Goal: Task Accomplishment & Management: Use online tool/utility

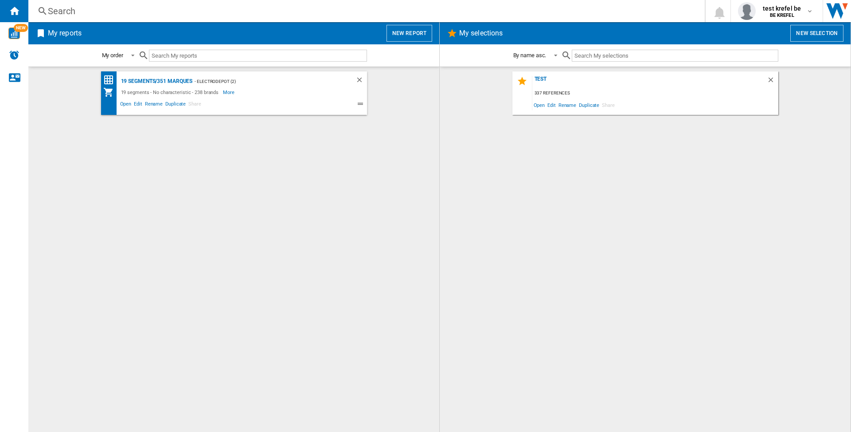
click at [408, 32] on button "New report" at bounding box center [410, 33] width 46 height 17
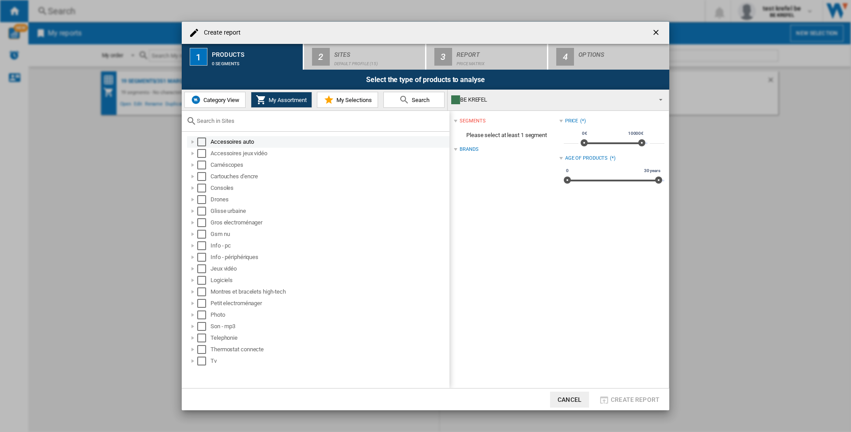
click at [204, 139] on div "Select" at bounding box center [201, 141] width 9 height 9
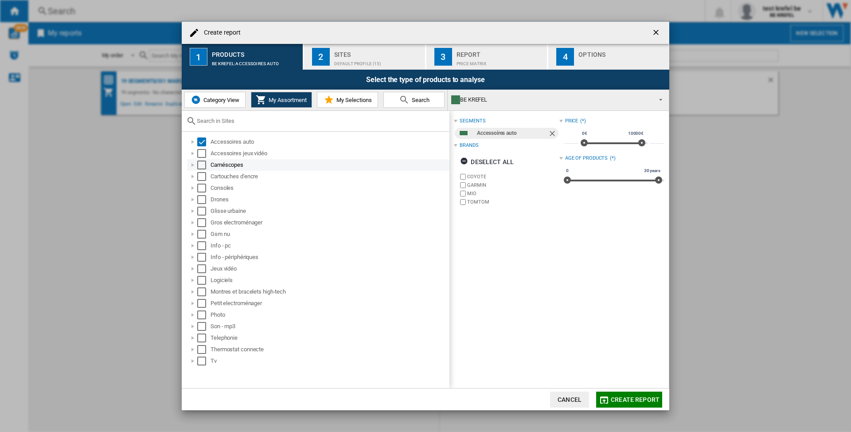
click at [204, 151] on div "Select" at bounding box center [201, 153] width 9 height 9
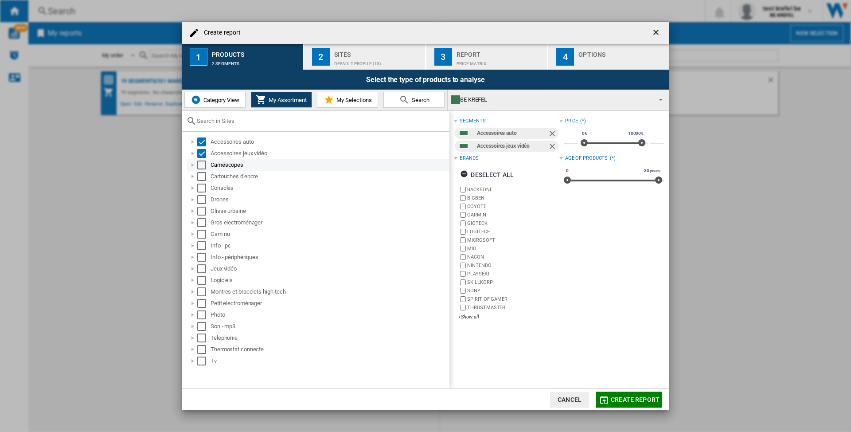
click at [199, 165] on div "Select" at bounding box center [201, 164] width 9 height 9
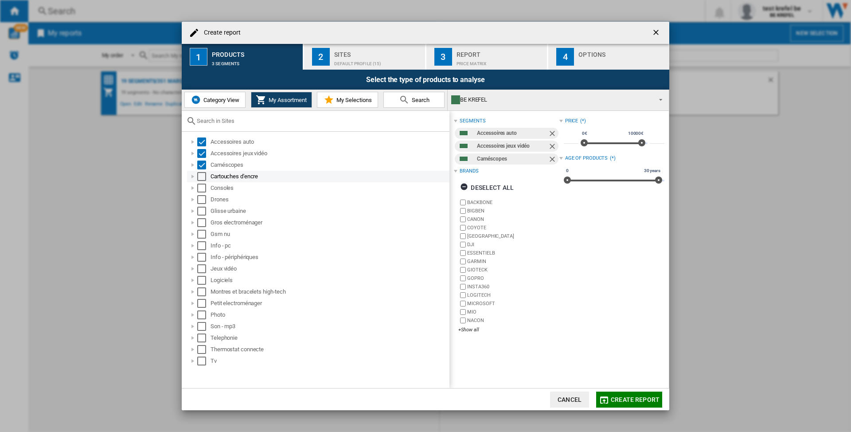
click at [201, 174] on div "Select" at bounding box center [201, 176] width 9 height 9
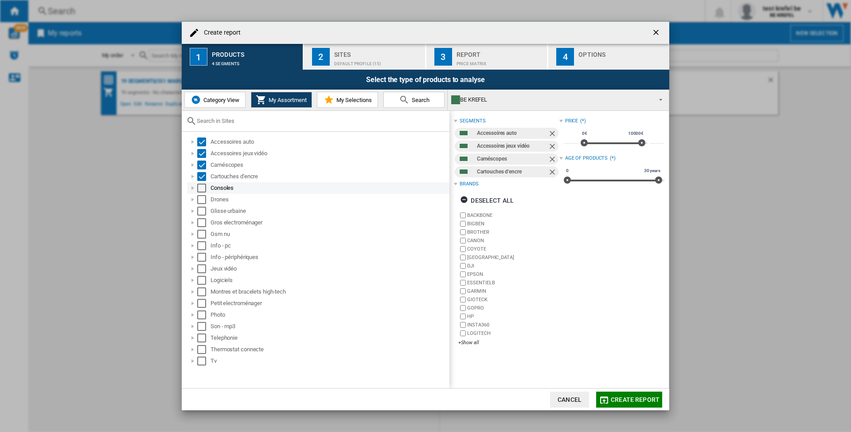
click at [203, 187] on div "Select" at bounding box center [201, 188] width 9 height 9
click at [201, 200] on div "Select" at bounding box center [201, 199] width 9 height 9
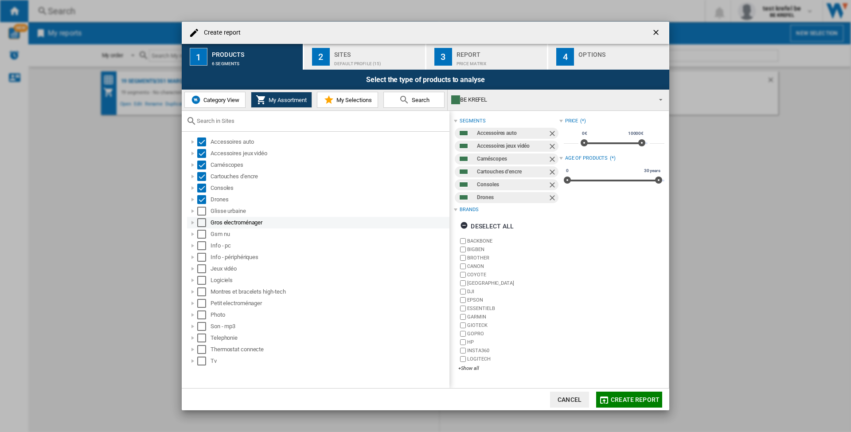
click at [199, 222] on div "Select" at bounding box center [201, 222] width 9 height 9
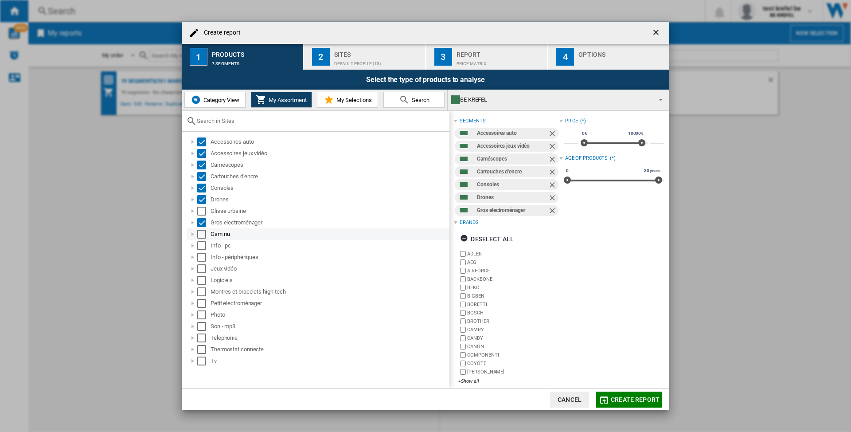
click at [201, 235] on div "Select" at bounding box center [201, 234] width 9 height 9
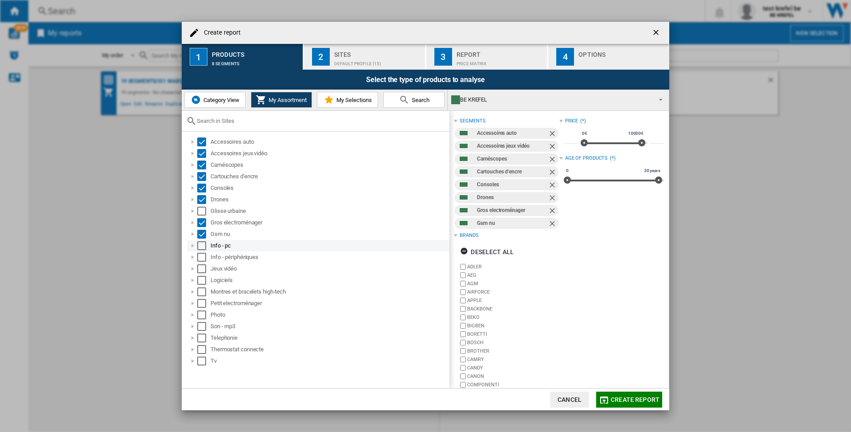
click at [199, 247] on div "Select" at bounding box center [201, 245] width 9 height 9
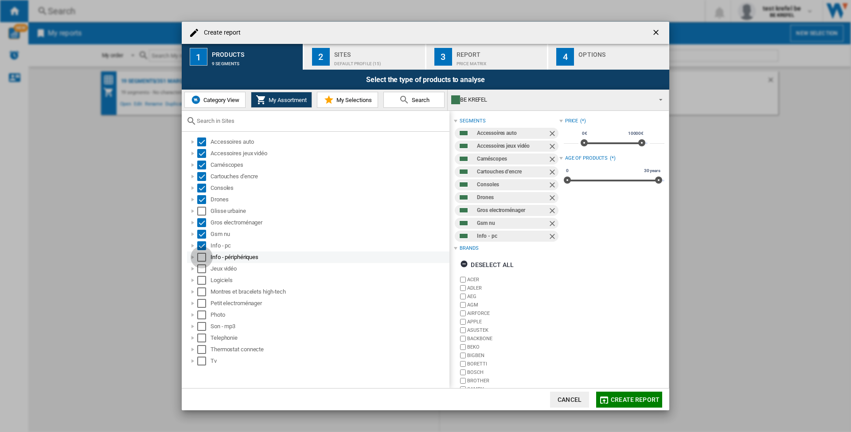
click at [199, 258] on div "Select" at bounding box center [201, 257] width 9 height 9
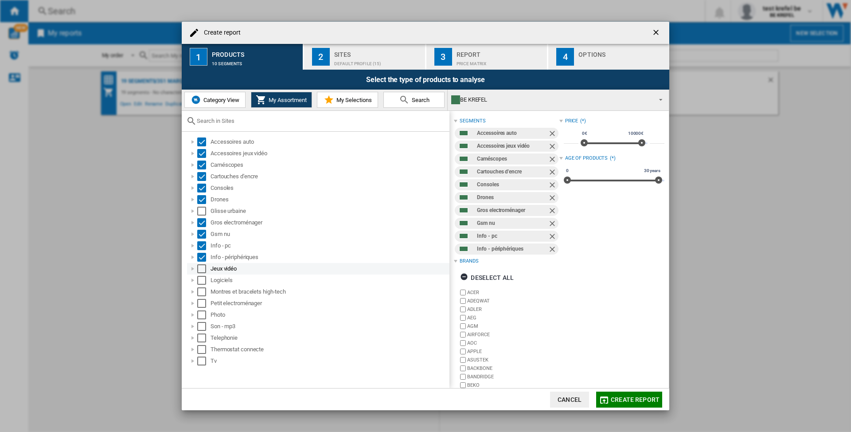
click at [202, 272] on div "Select" at bounding box center [201, 268] width 9 height 9
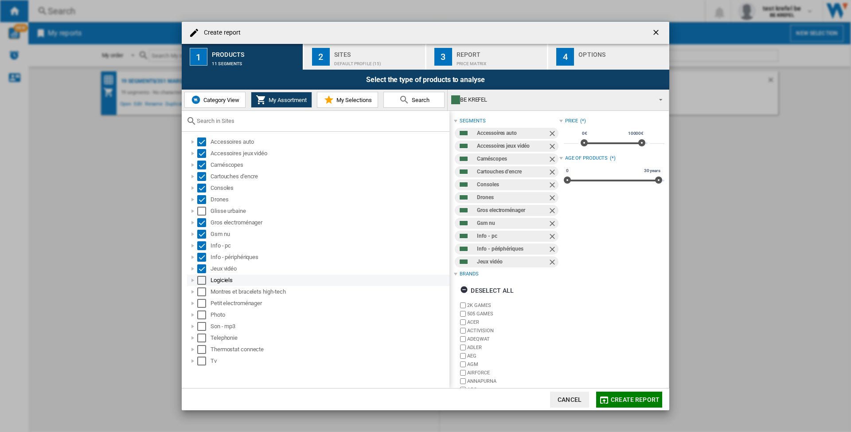
click at [204, 277] on div "Select" at bounding box center [201, 280] width 9 height 9
click at [204, 295] on div "Select" at bounding box center [201, 291] width 9 height 9
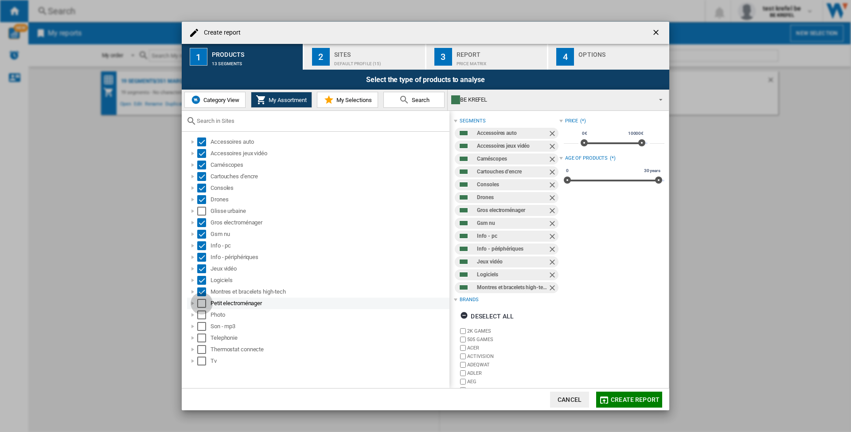
click at [200, 305] on div "Select" at bounding box center [201, 303] width 9 height 9
click at [203, 316] on div "Select" at bounding box center [201, 314] width 9 height 9
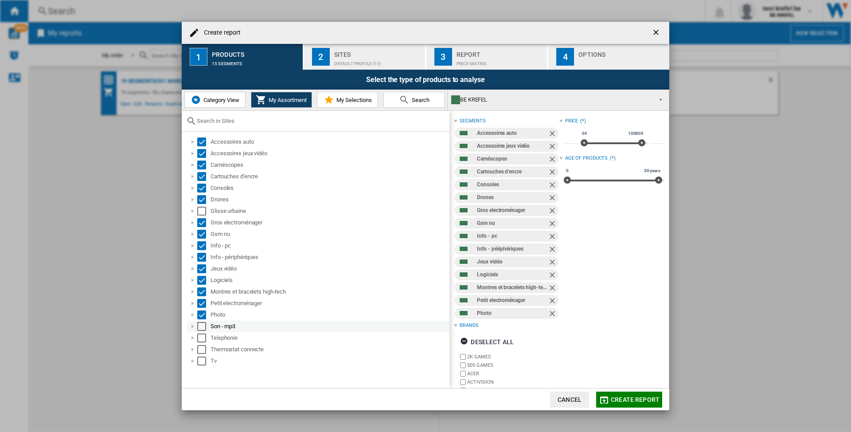
click at [199, 326] on div "Select" at bounding box center [201, 326] width 9 height 9
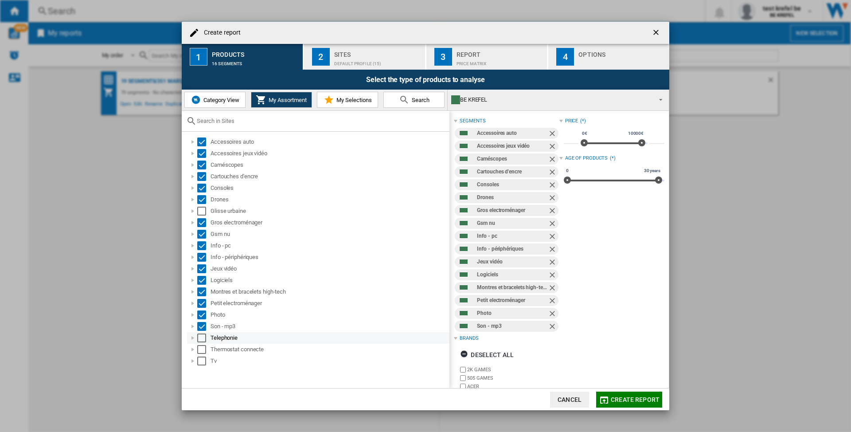
click at [204, 334] on div "Select" at bounding box center [201, 337] width 9 height 9
click at [203, 346] on div "Select" at bounding box center [201, 349] width 9 height 9
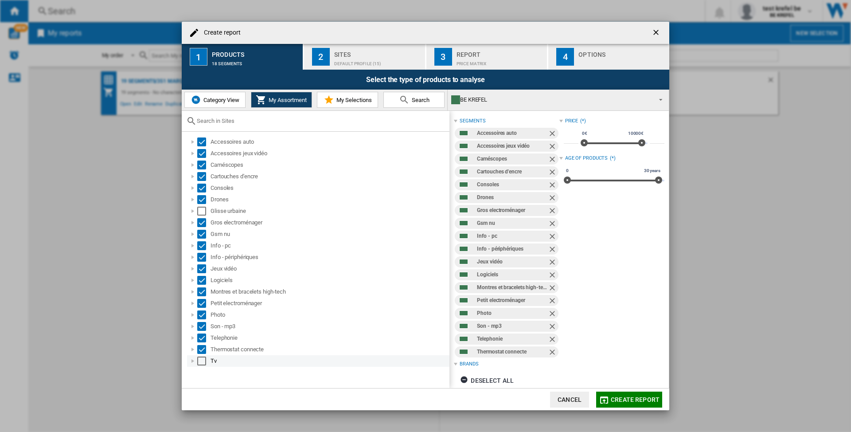
click at [201, 360] on div "Select" at bounding box center [201, 360] width 9 height 9
click at [363, 59] on div "Default profile (15)" at bounding box center [377, 61] width 87 height 9
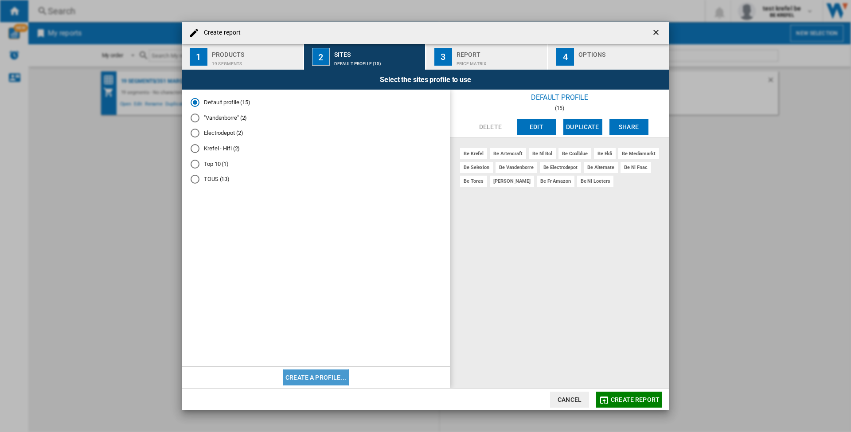
click at [336, 376] on button "Create a profile..." at bounding box center [316, 377] width 66 height 16
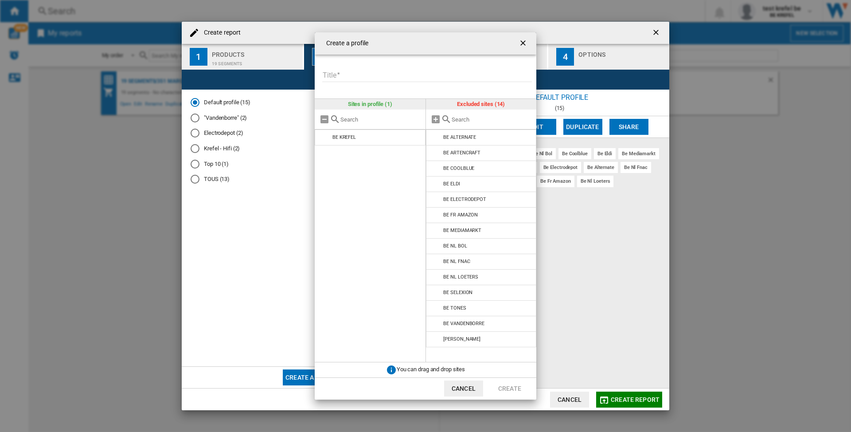
click at [398, 88] on md-input-container "Title Please enter a title for your profile" at bounding box center [428, 81] width 215 height 26
click at [354, 75] on input "Title" at bounding box center [427, 75] width 210 height 13
type input "****"
click at [441, 117] on md-icon at bounding box center [446, 119] width 11 height 11
click at [444, 117] on md-icon at bounding box center [446, 119] width 11 height 11
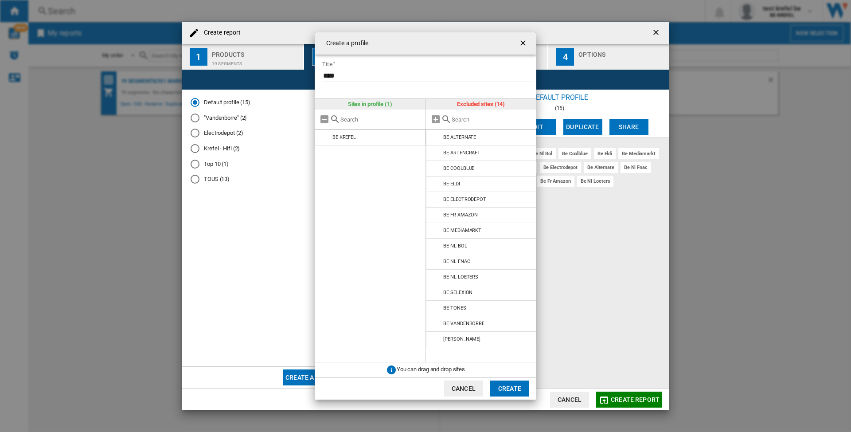
click at [465, 118] on input "text" at bounding box center [492, 119] width 81 height 7
click at [464, 117] on input "text" at bounding box center [492, 119] width 81 height 7
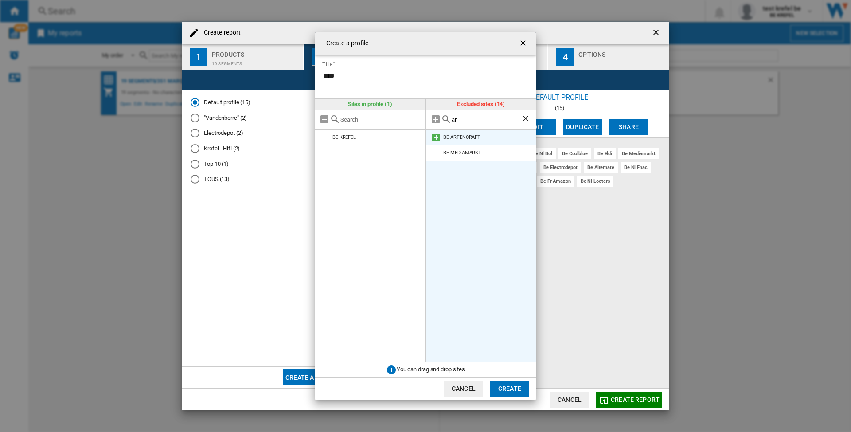
type input "ar"
click at [438, 133] on md-icon at bounding box center [436, 137] width 11 height 11
click at [526, 120] on ng-md-icon "Clear search" at bounding box center [526, 119] width 11 height 11
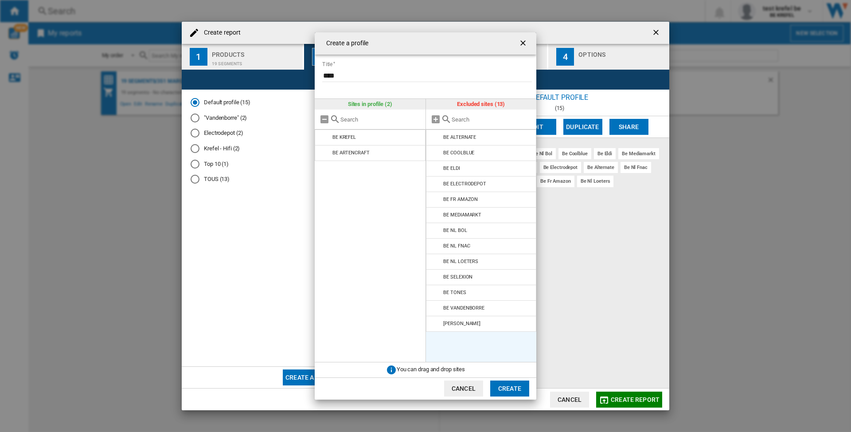
click at [481, 122] on input "text" at bounding box center [492, 119] width 81 height 7
type input "n"
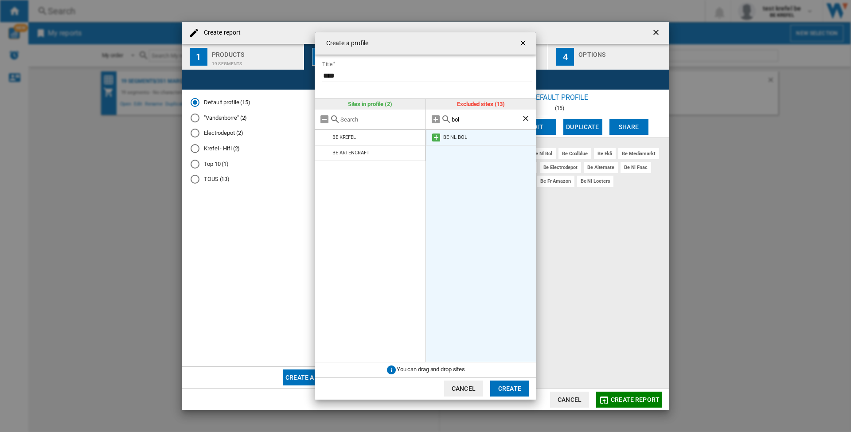
type input "bol"
click at [438, 135] on md-icon at bounding box center [436, 137] width 11 height 11
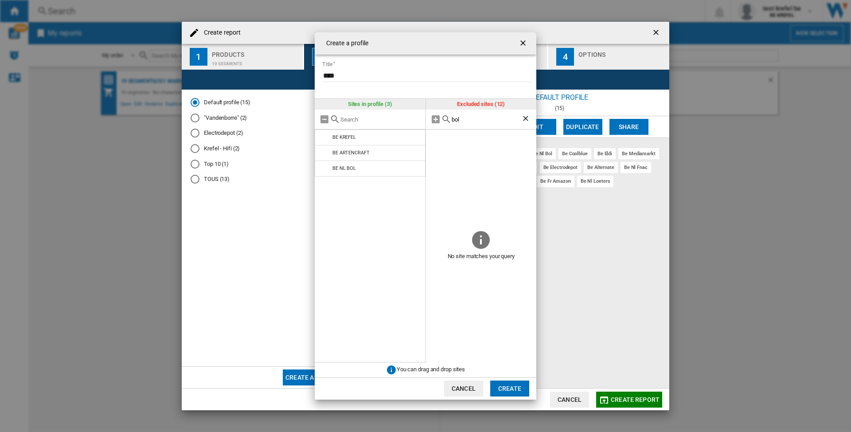
click at [526, 120] on ng-md-icon "Clear search" at bounding box center [526, 119] width 11 height 11
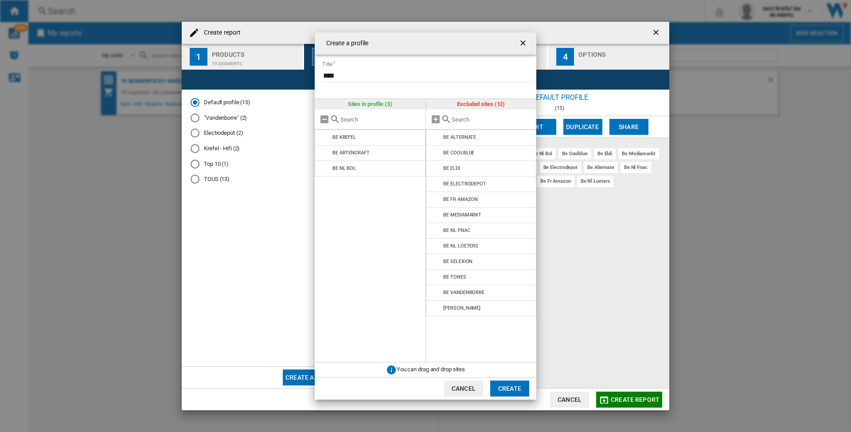
click at [472, 119] on input "text" at bounding box center [492, 119] width 81 height 7
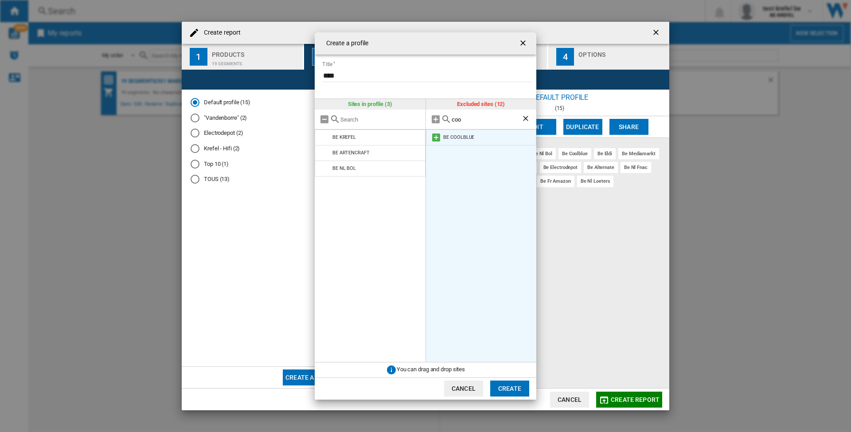
type input "coo"
click at [438, 136] on md-icon at bounding box center [436, 137] width 11 height 11
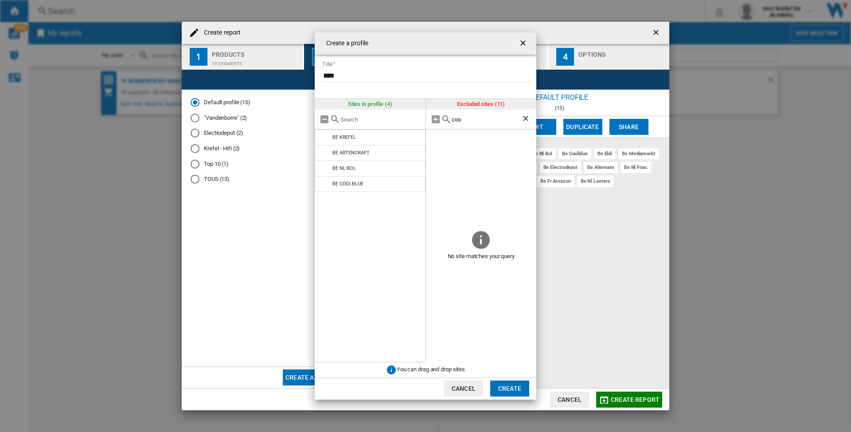
click at [525, 116] on ng-md-icon "Clear search" at bounding box center [526, 119] width 11 height 11
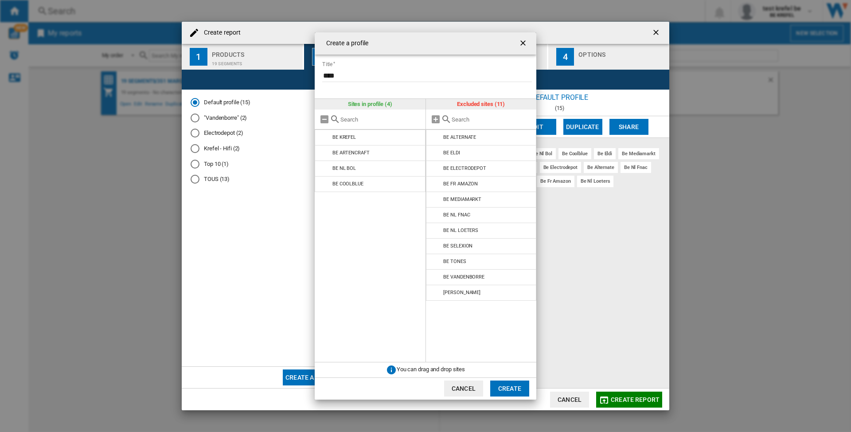
click at [488, 123] on div at bounding box center [481, 119] width 111 height 20
click at [462, 117] on input "text" at bounding box center [492, 119] width 81 height 7
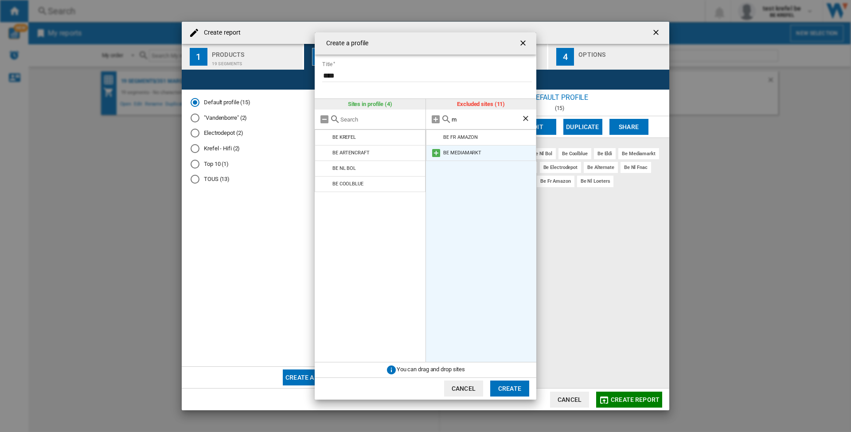
type input "m"
click at [433, 149] on md-icon at bounding box center [436, 153] width 11 height 11
click at [525, 117] on ng-md-icon "Clear search" at bounding box center [526, 119] width 11 height 11
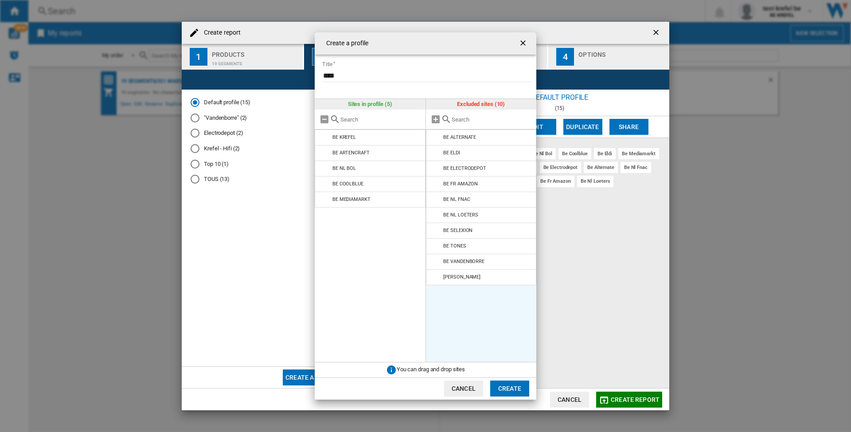
click at [484, 119] on input "text" at bounding box center [492, 119] width 81 height 7
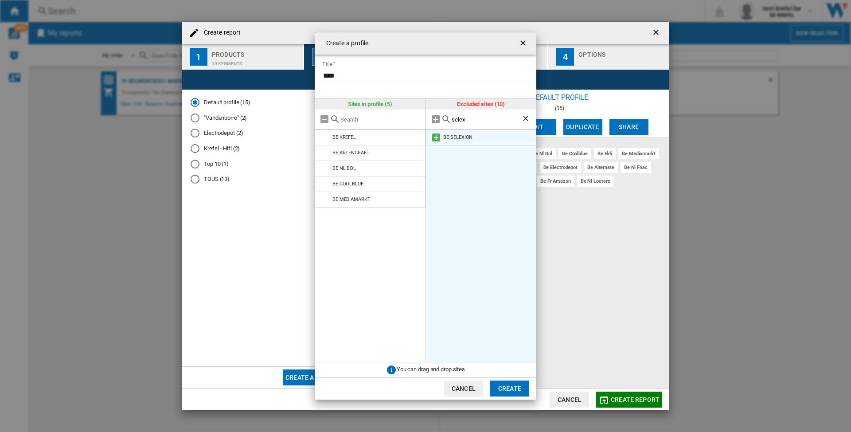
type input "selex"
click at [434, 135] on md-icon at bounding box center [436, 137] width 11 height 11
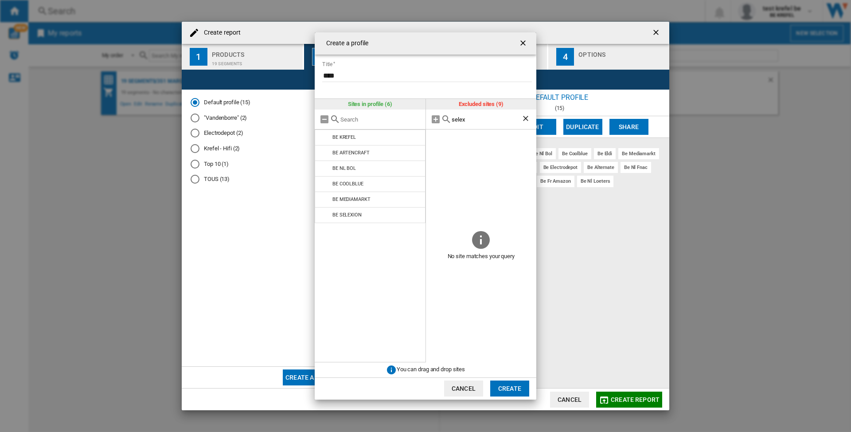
click at [527, 117] on ng-md-icon "Clear search" at bounding box center [526, 119] width 11 height 11
click at [475, 118] on input "text" at bounding box center [492, 119] width 81 height 7
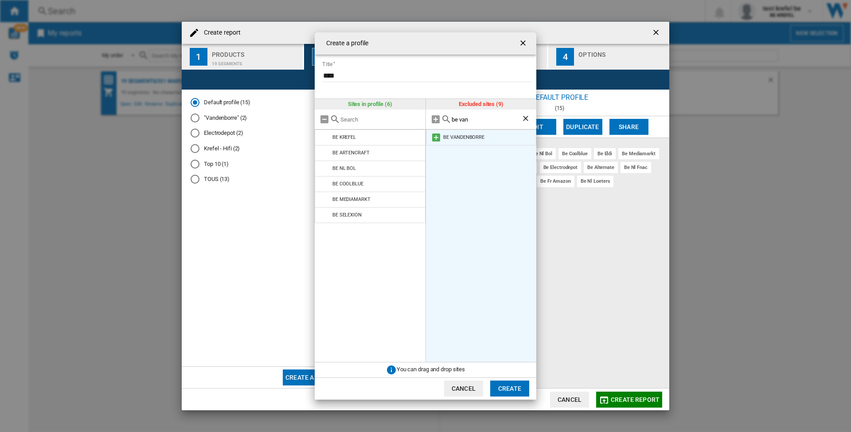
type input "be van"
click at [434, 133] on md-icon at bounding box center [436, 137] width 11 height 11
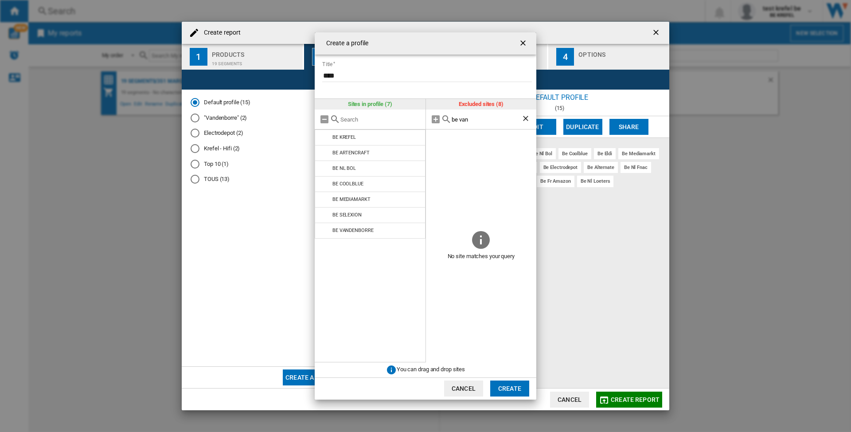
click at [509, 393] on button "Create" at bounding box center [509, 388] width 39 height 16
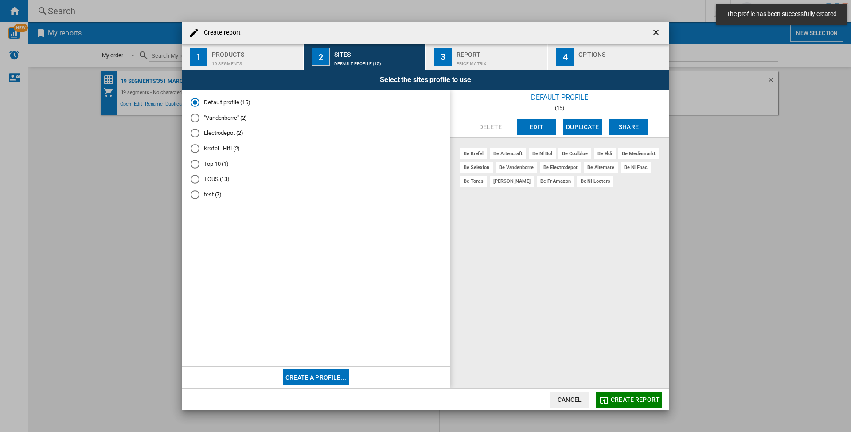
click at [211, 194] on md-radio-button "test (7)" at bounding box center [316, 195] width 250 height 8
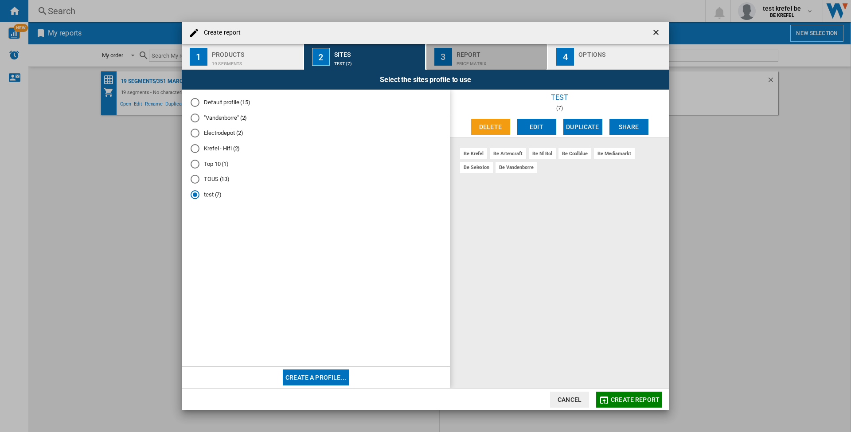
click at [479, 61] on div "Price Matrix" at bounding box center [500, 61] width 87 height 9
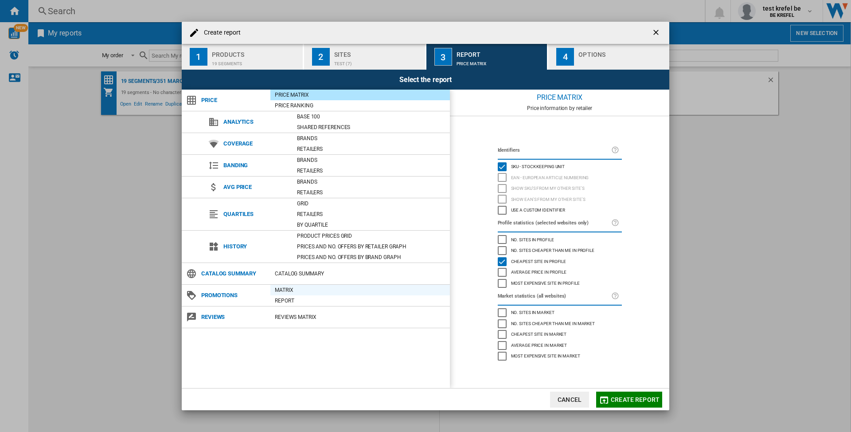
click at [281, 288] on div "Matrix" at bounding box center [360, 289] width 180 height 9
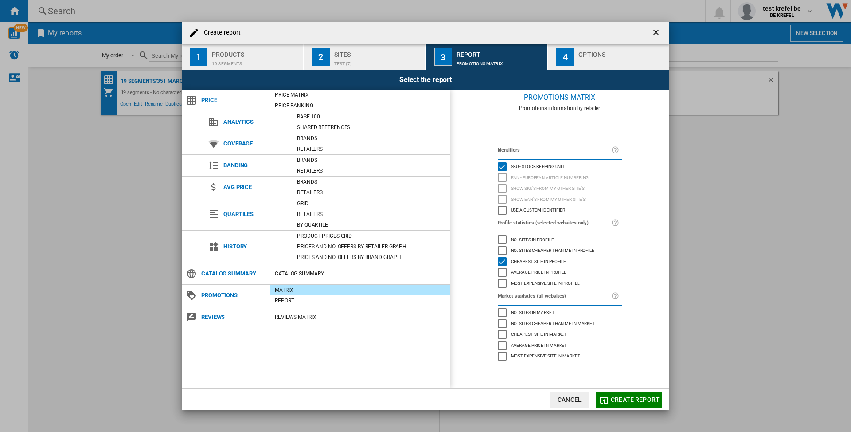
click at [620, 399] on span "Create report" at bounding box center [635, 399] width 49 height 7
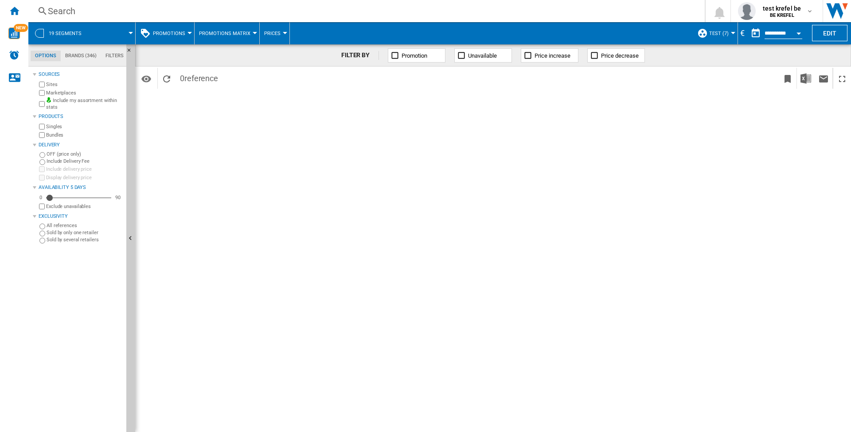
click at [188, 31] on button "Promotions" at bounding box center [171, 33] width 37 height 22
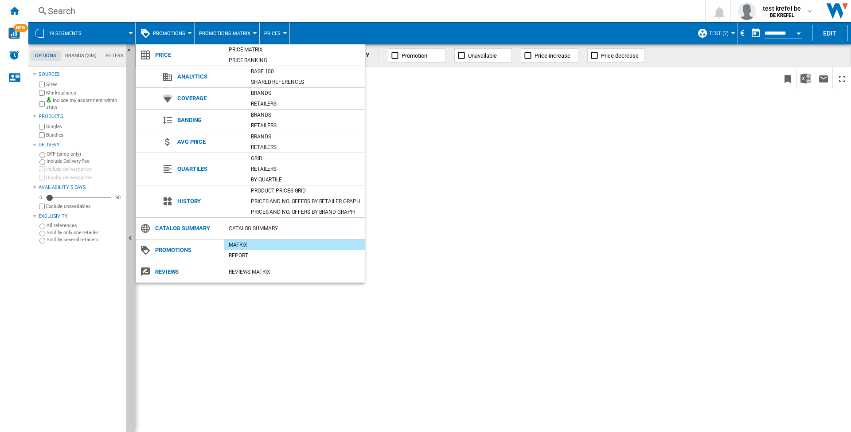
click at [188, 31] on md-backdrop at bounding box center [425, 216] width 851 height 432
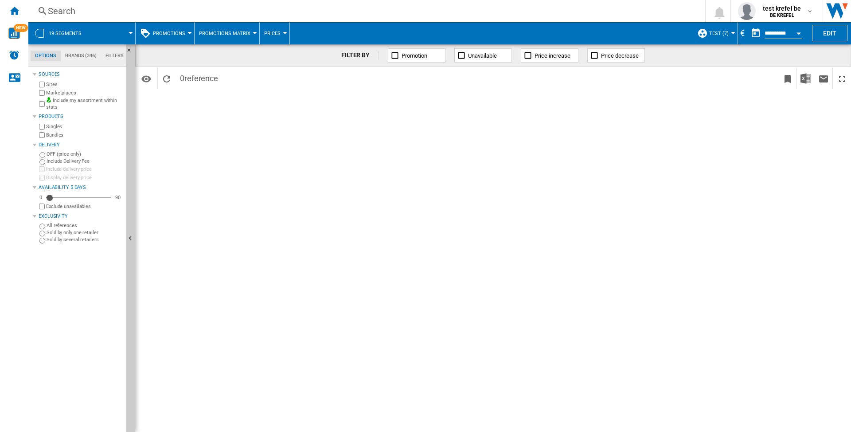
click at [189, 32] on div at bounding box center [190, 33] width 4 height 2
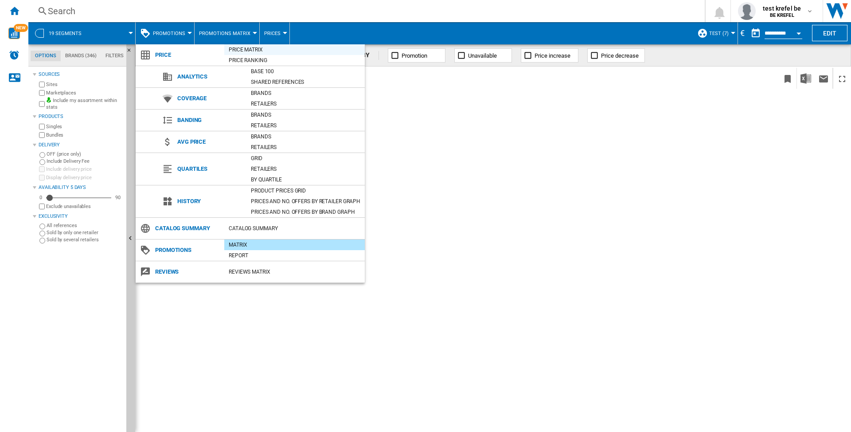
click at [236, 45] on div "Price Matrix" at bounding box center [294, 49] width 141 height 9
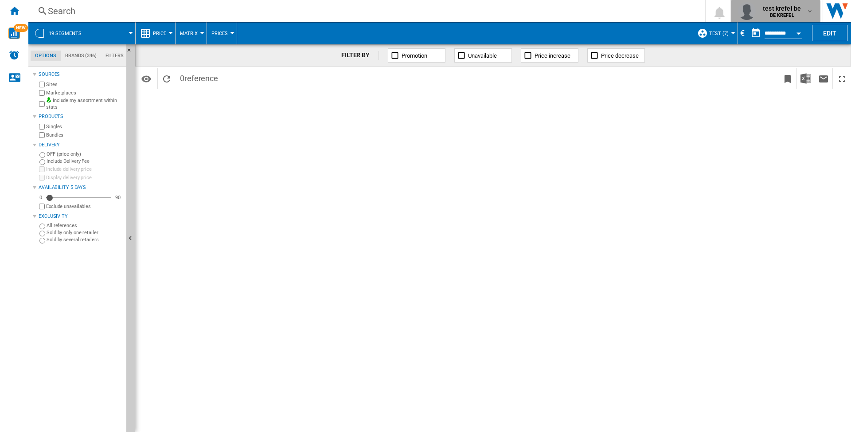
click at [808, 12] on md-icon "button" at bounding box center [809, 11] width 7 height 7
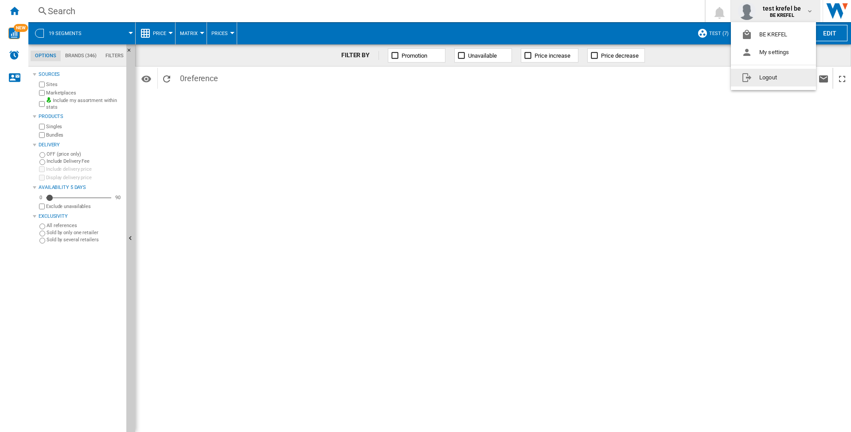
click at [758, 77] on button "Logout" at bounding box center [773, 78] width 85 height 18
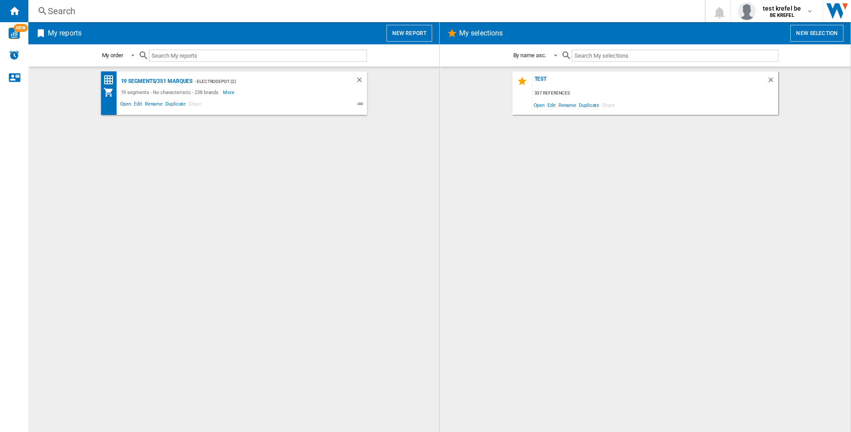
click at [407, 31] on button "New report" at bounding box center [410, 33] width 46 height 17
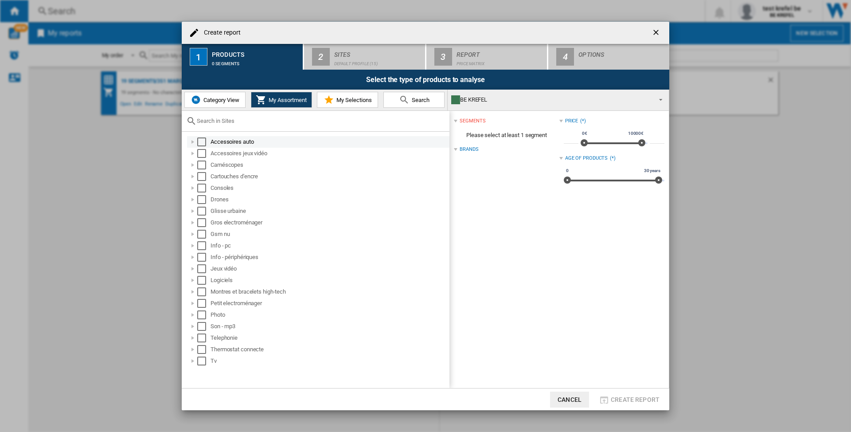
click at [204, 142] on div "Select" at bounding box center [201, 141] width 9 height 9
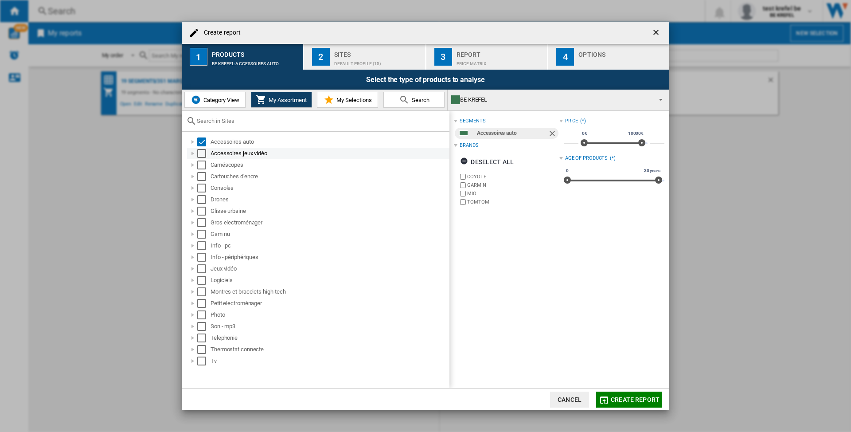
click at [203, 153] on div "Select" at bounding box center [201, 153] width 9 height 9
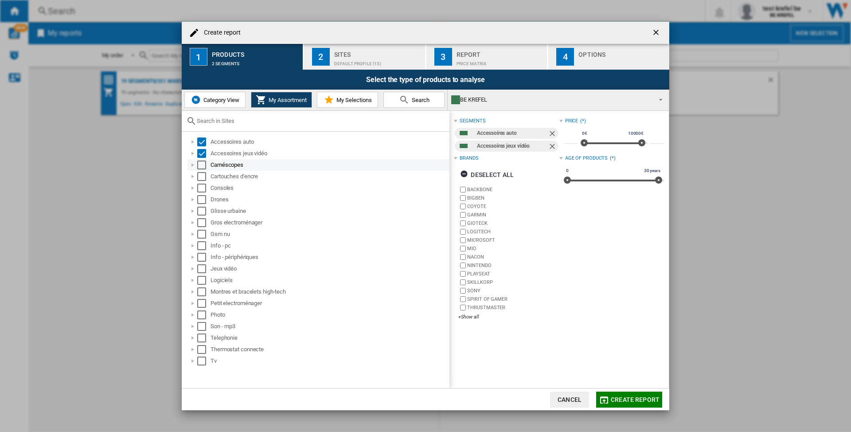
click at [201, 165] on div "Select" at bounding box center [201, 164] width 9 height 9
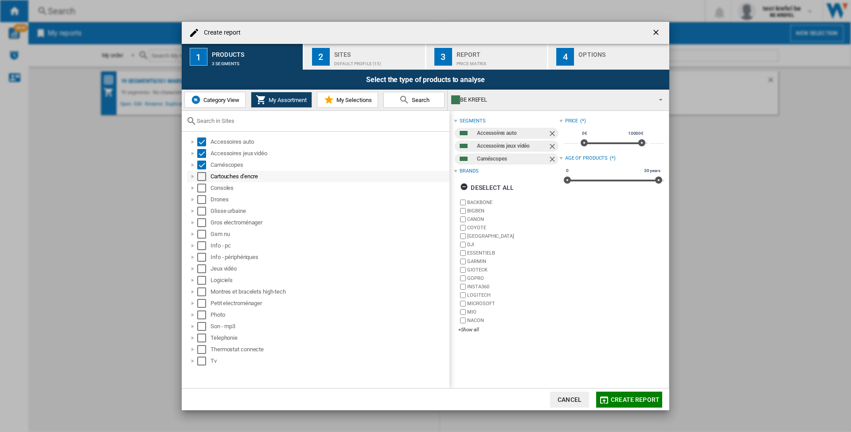
click at [199, 172] on div "Select" at bounding box center [201, 176] width 9 height 9
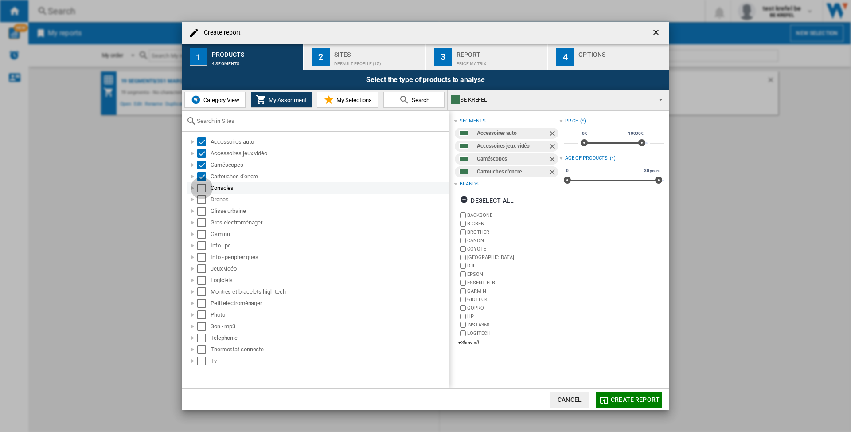
click at [201, 186] on div "Select" at bounding box center [201, 188] width 9 height 9
click at [199, 196] on div "Select" at bounding box center [201, 199] width 9 height 9
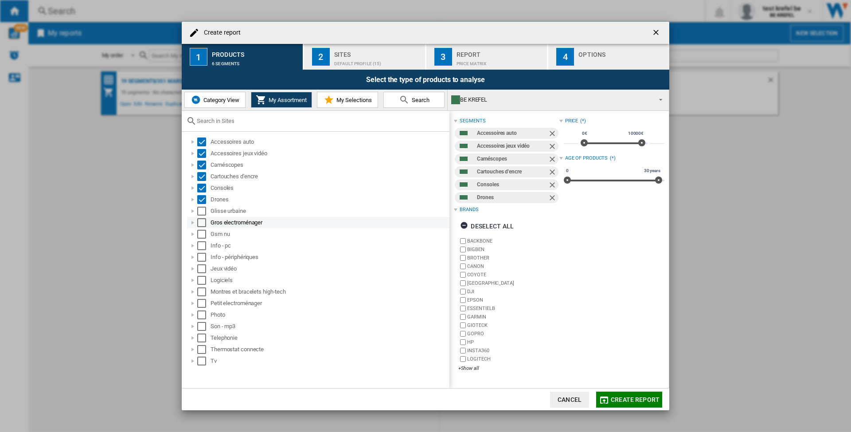
click at [200, 222] on div "Select" at bounding box center [201, 222] width 9 height 9
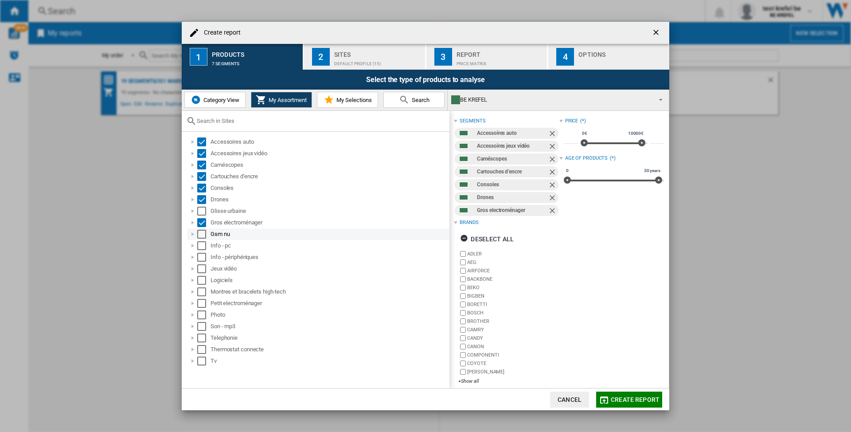
click at [199, 233] on div "Select" at bounding box center [201, 234] width 9 height 9
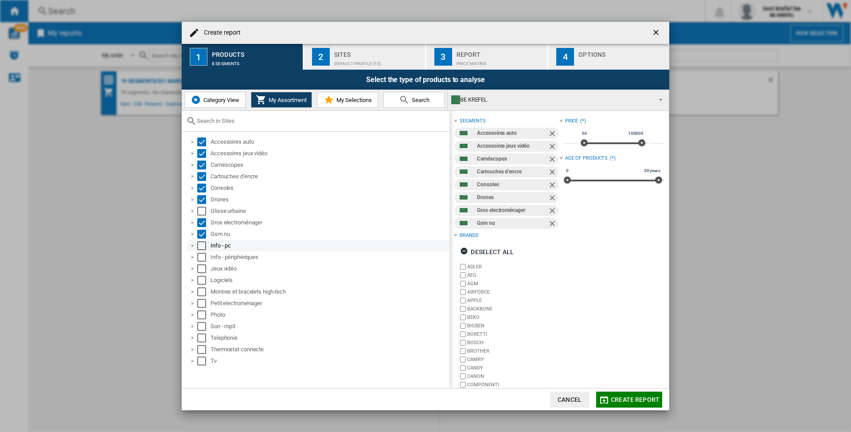
click at [199, 247] on div "Select" at bounding box center [201, 245] width 9 height 9
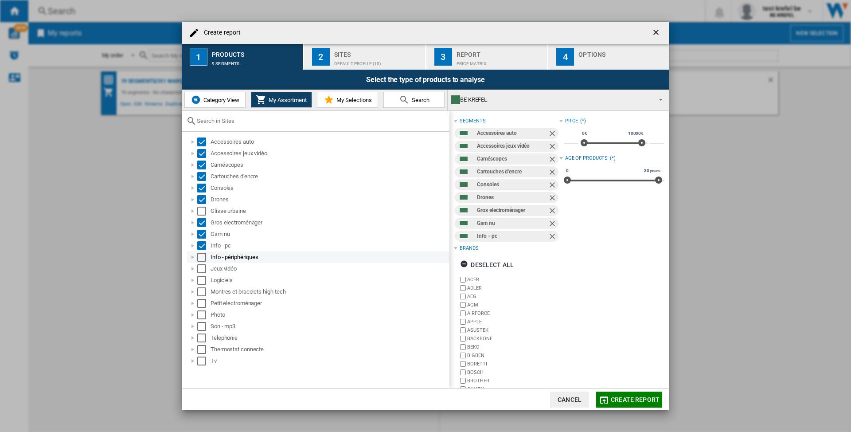
click at [203, 256] on div "Select" at bounding box center [201, 257] width 9 height 9
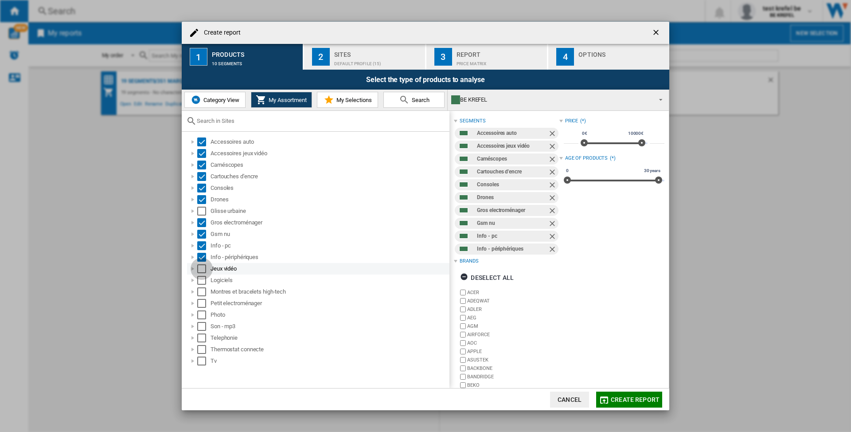
click at [199, 272] on div "Select" at bounding box center [201, 268] width 9 height 9
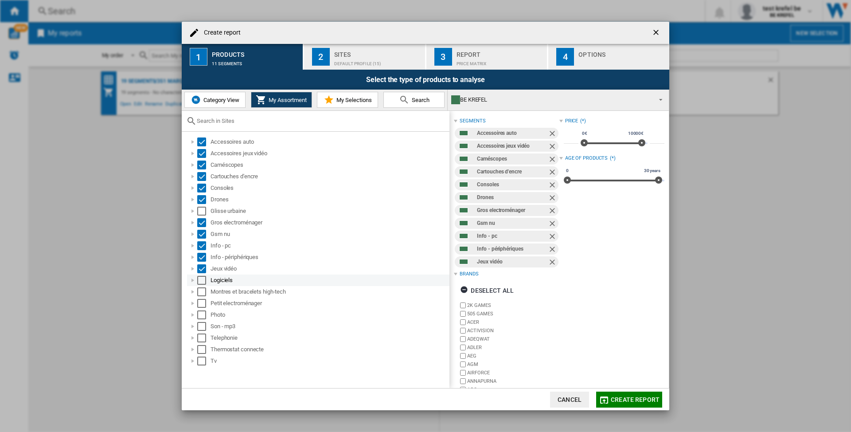
click at [203, 277] on div "Select" at bounding box center [201, 280] width 9 height 9
click at [203, 295] on div "Select" at bounding box center [201, 291] width 9 height 9
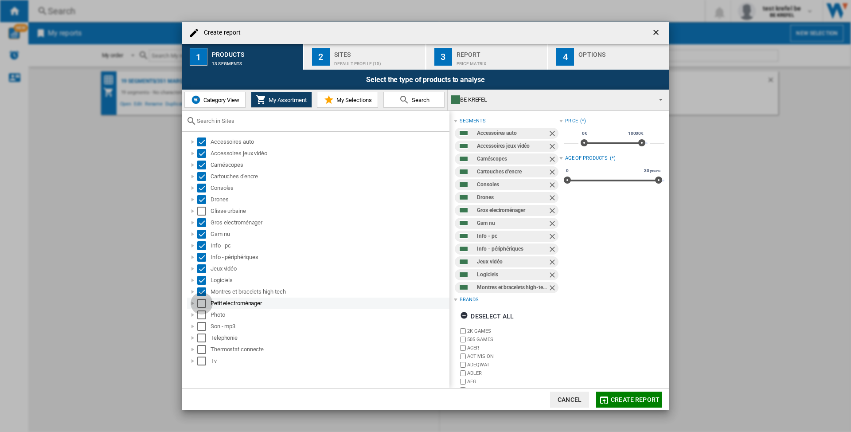
click at [203, 305] on div "Select" at bounding box center [201, 303] width 9 height 9
click at [204, 315] on div "Select" at bounding box center [201, 314] width 9 height 9
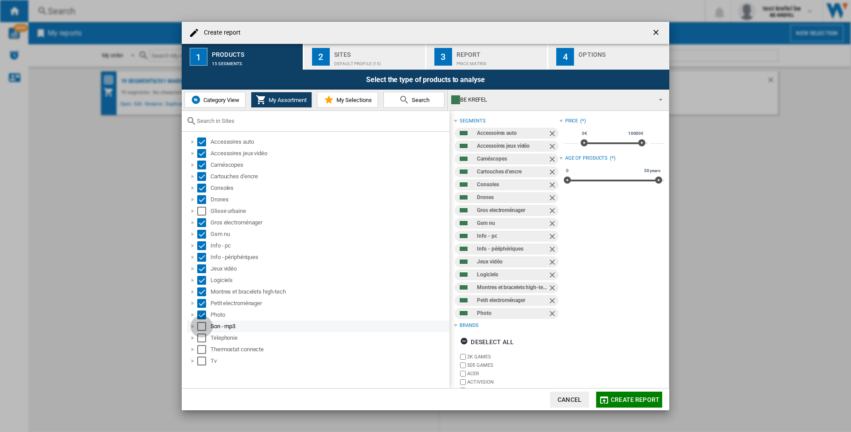
click at [199, 328] on div "Select" at bounding box center [201, 326] width 9 height 9
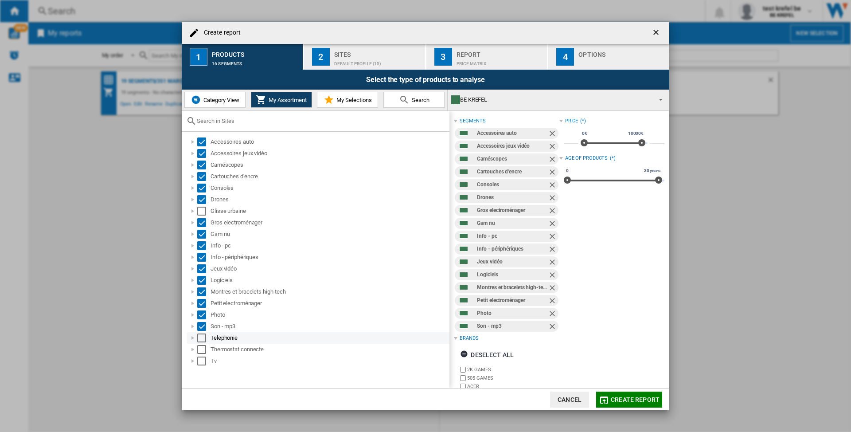
click at [200, 336] on div "Select" at bounding box center [201, 337] width 9 height 9
click at [201, 352] on div "Select" at bounding box center [201, 349] width 9 height 9
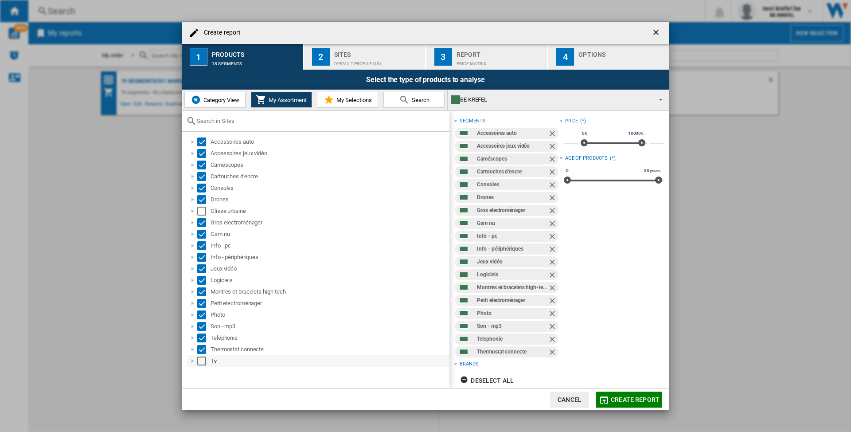
click at [203, 361] on div "Select" at bounding box center [201, 360] width 9 height 9
click at [360, 57] on div "Default profile (15)" at bounding box center [377, 61] width 87 height 9
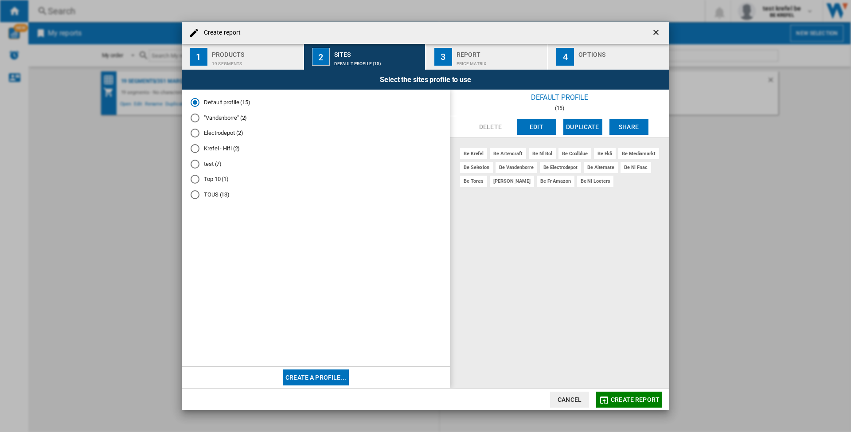
click at [194, 160] on div "test (7)" at bounding box center [195, 164] width 9 height 9
click at [461, 57] on div "Price Matrix" at bounding box center [500, 61] width 87 height 9
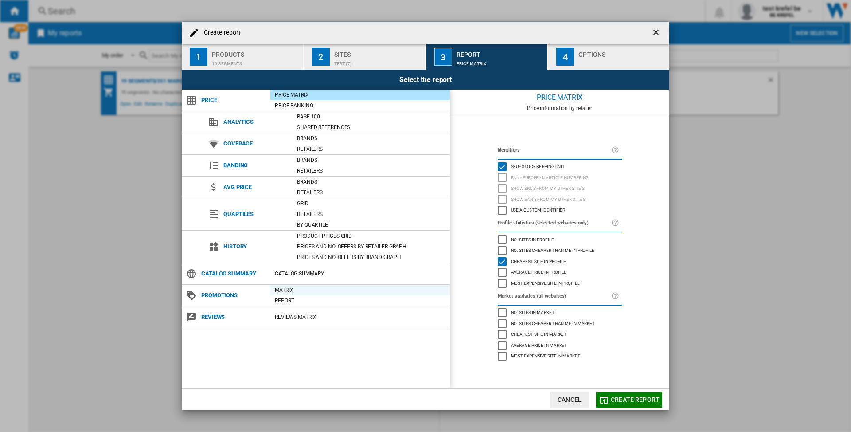
click at [284, 291] on div "Matrix" at bounding box center [360, 289] width 180 height 9
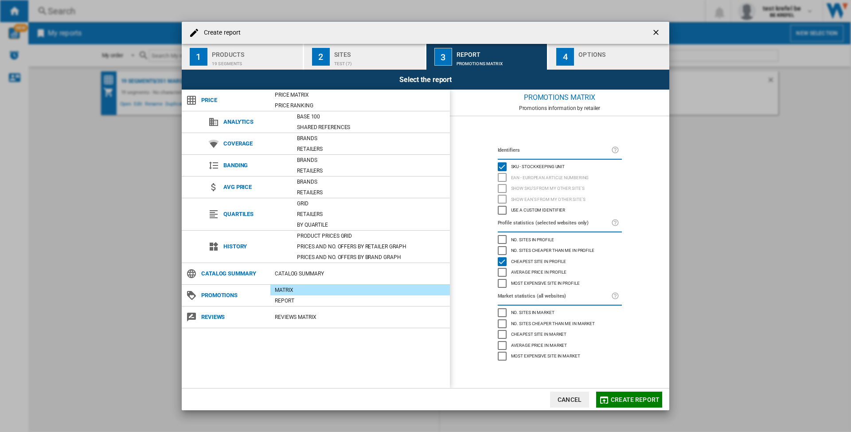
click at [617, 403] on button "Create report" at bounding box center [629, 399] width 66 height 16
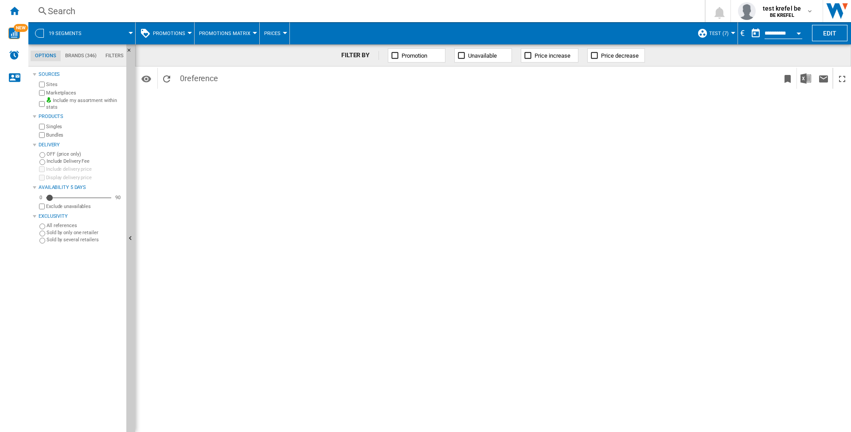
click at [188, 32] on div at bounding box center [190, 33] width 4 height 2
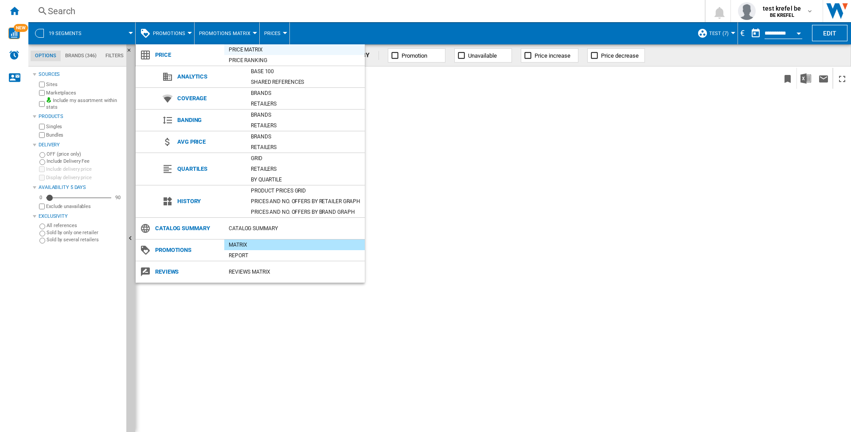
click at [238, 50] on div "Price Matrix" at bounding box center [294, 49] width 141 height 9
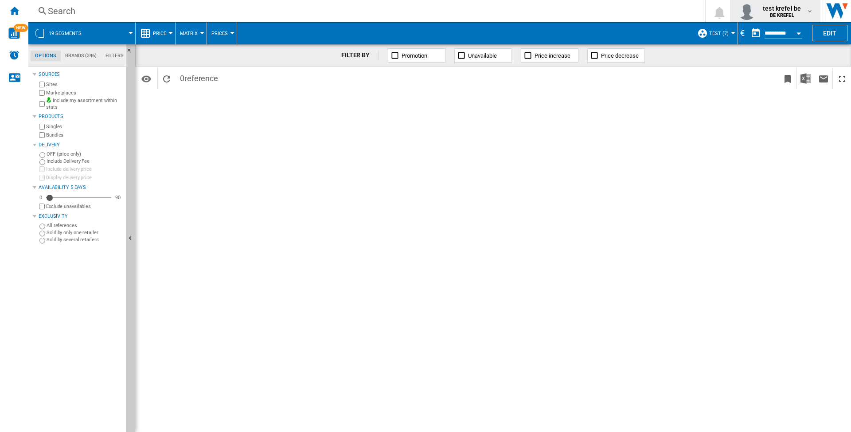
click at [806, 11] on md-icon "button" at bounding box center [809, 11] width 7 height 7
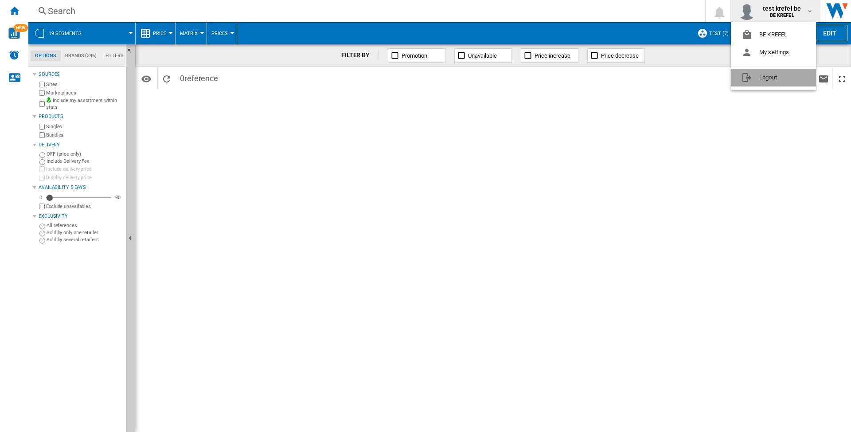
click at [766, 73] on button "Logout" at bounding box center [773, 78] width 85 height 18
